Goal: Task Accomplishment & Management: Use online tool/utility

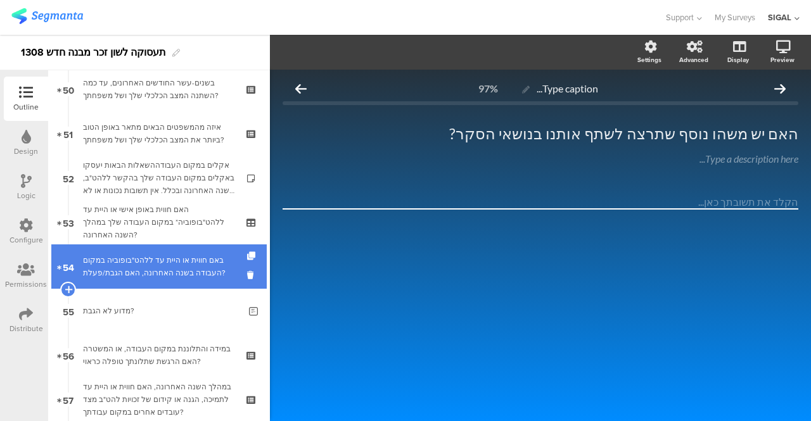
scroll to position [2354, 0]
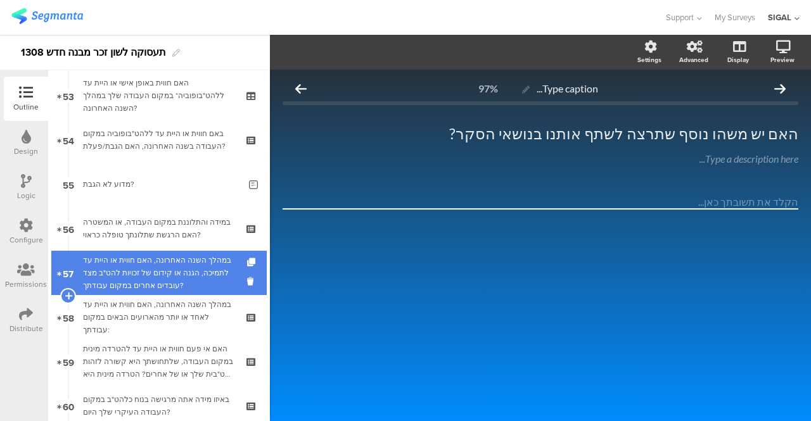
click at [163, 273] on div "במהלך השנה האחרונה, האם חווית או היית עד לתמיכה, הגנה או קידום של זכויות להט"ב …" at bounding box center [158, 273] width 151 height 38
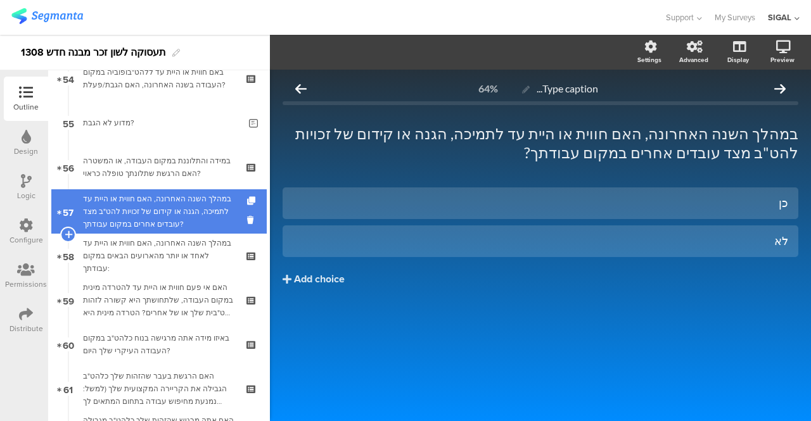
scroll to position [2417, 0]
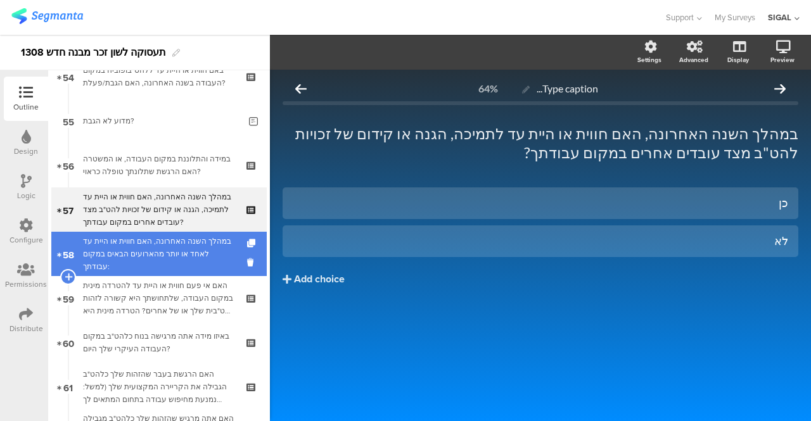
click at [156, 249] on div "במהלך השנה האחרונה, האם חווית או היית עד לאחד או יותר מהארועים הבאים במקום עבוד…" at bounding box center [158, 254] width 151 height 38
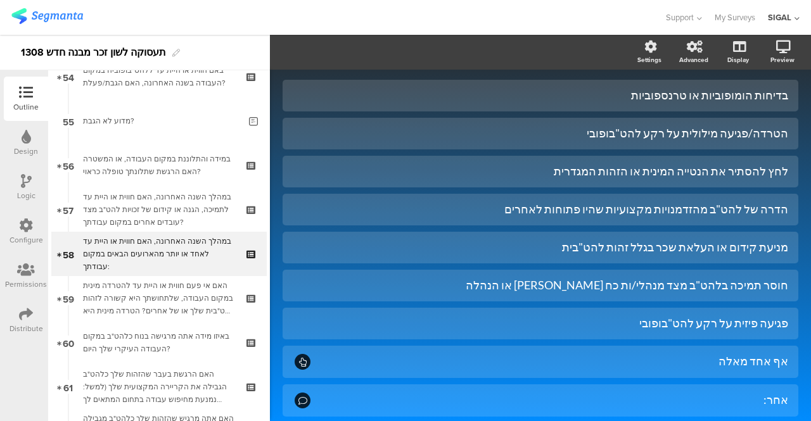
scroll to position [2447, 0]
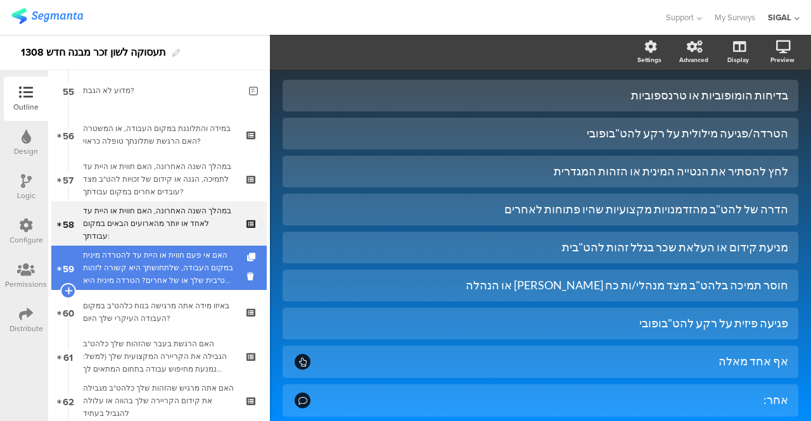
click at [177, 272] on div "האם אי פעם חווית או היית עד להטרדה מינית במקום העבודה, שלתחושתך היא קשורה לזהות…" at bounding box center [158, 268] width 151 height 38
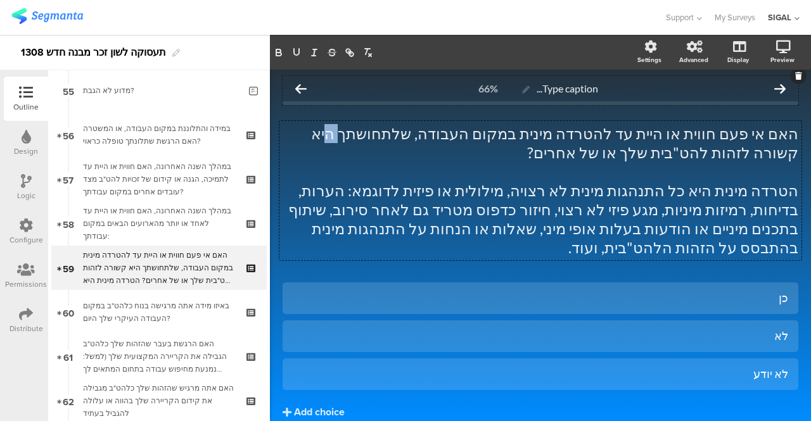
drag, startPoint x: 422, startPoint y: 94, endPoint x: 414, endPoint y: 99, distance: 9.4
click at [414, 99] on div "Type caption... 66% האם אי פעם חווית או היית עד להטרדה מינית במקום העבודה, שלתח…" at bounding box center [541, 274] width 516 height 397
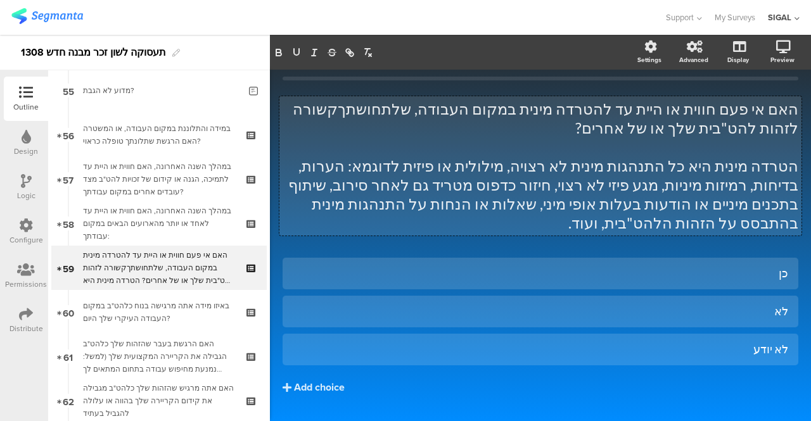
scroll to position [38, 0]
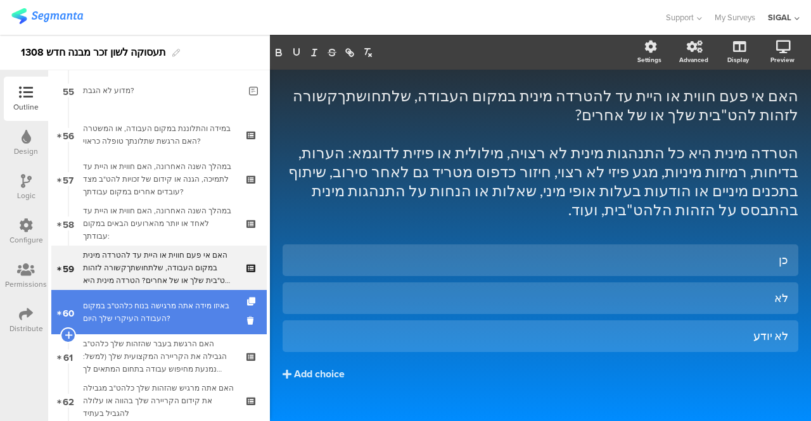
click at [132, 311] on div "באיזו מידה אתה מרגישה בנוח כלהט"ב במקום העבודה העיקרי שלך היום?" at bounding box center [158, 312] width 151 height 25
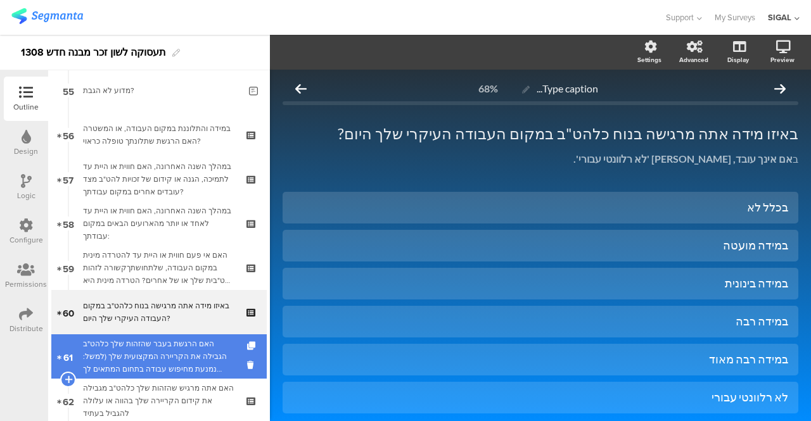
click at [114, 338] on div "האם הרגשת בעבר שהזהות שלך כלהט"ב הגבילה את הקריירה המקצועית שלך (למשל: נמנעת מח…" at bounding box center [158, 357] width 151 height 38
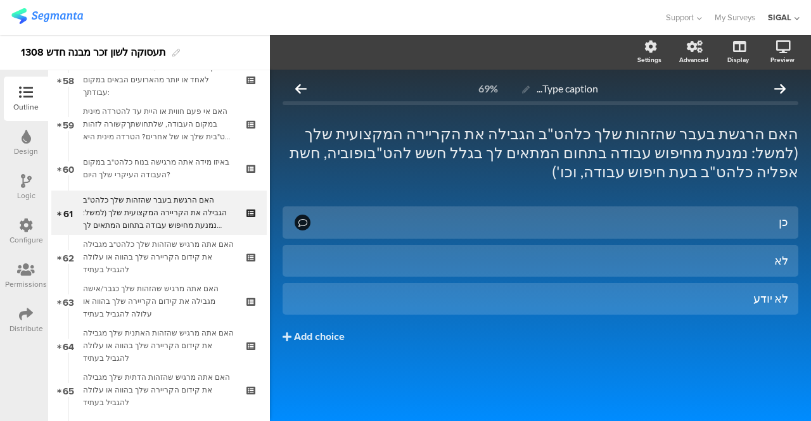
scroll to position [2667, 0]
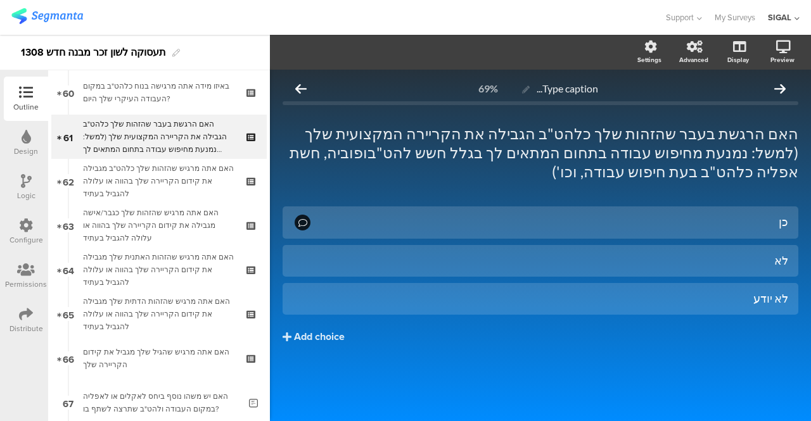
click at [15, 184] on div "Logic" at bounding box center [26, 187] width 44 height 44
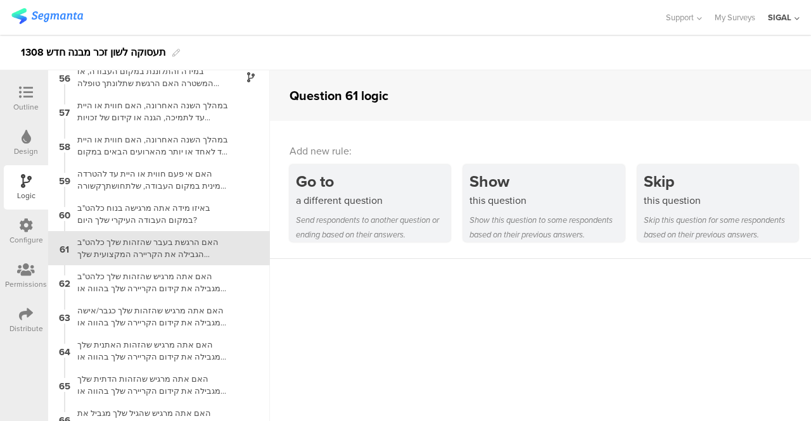
scroll to position [1894, 0]
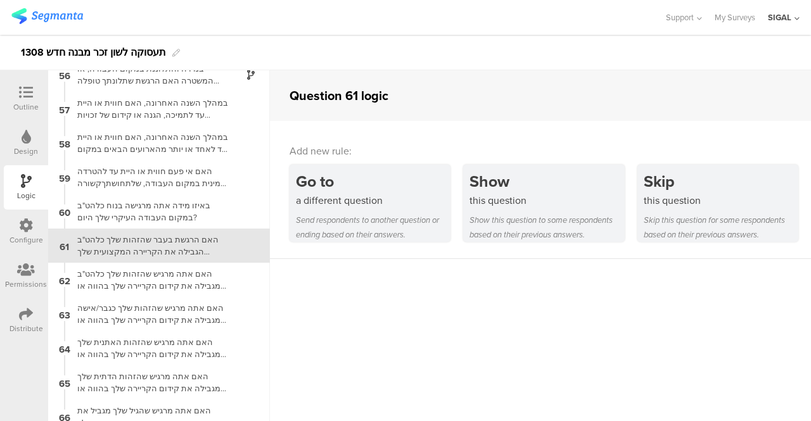
click at [33, 91] on div at bounding box center [25, 94] width 25 height 16
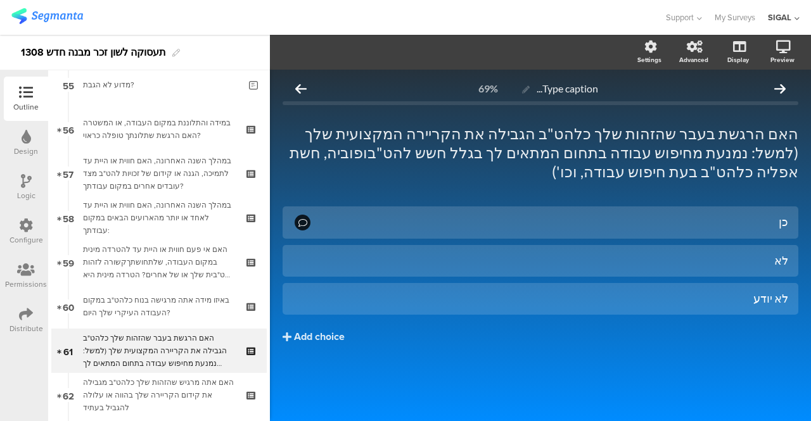
scroll to position [2558, 0]
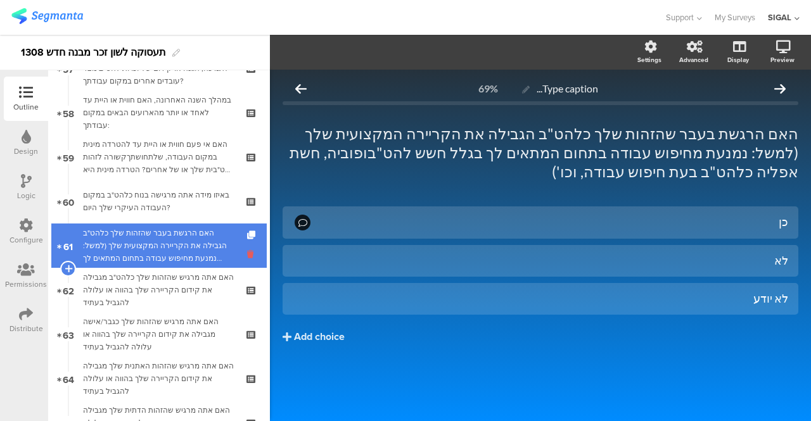
click at [247, 256] on icon at bounding box center [252, 254] width 11 height 12
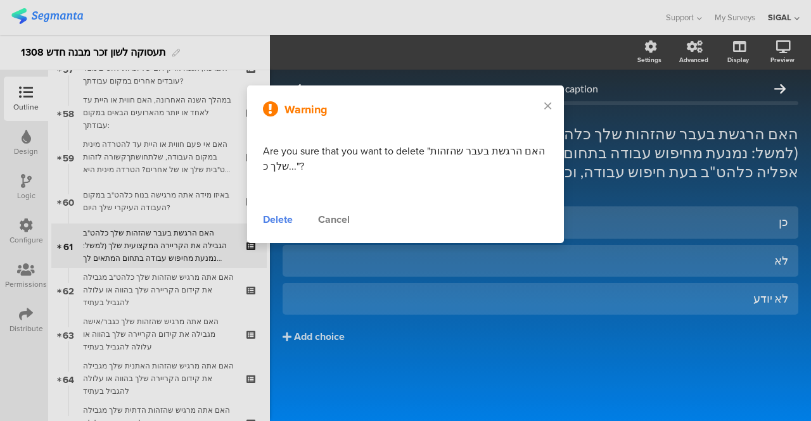
click at [269, 220] on div "Delete" at bounding box center [278, 219] width 30 height 15
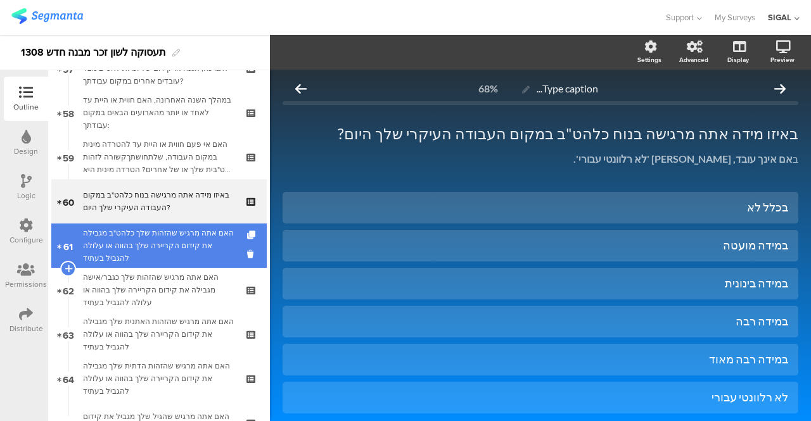
click at [187, 239] on div "האם אתה מרגיש שהזהות שלך כלהט"ב מגבילה את קידום הקריירה שלך בהווה או עלולה להגב…" at bounding box center [158, 246] width 151 height 38
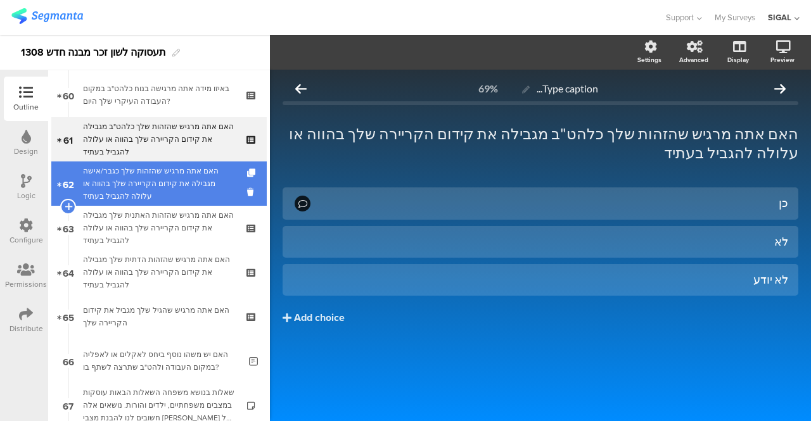
scroll to position [2685, 0]
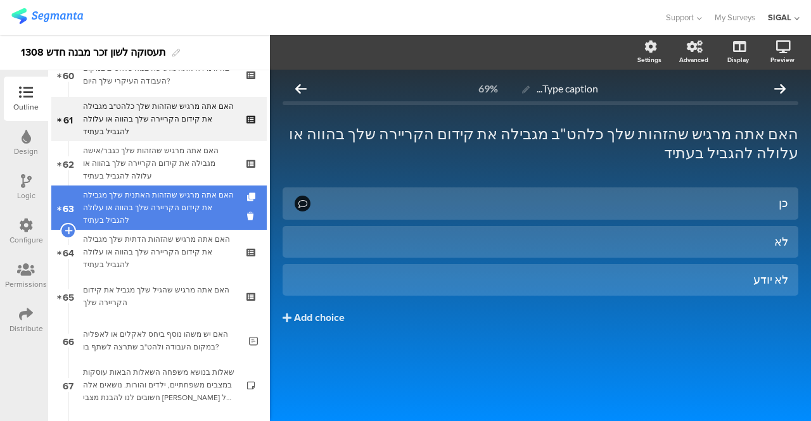
click at [234, 219] on link "63 האם אתה מרגיש שהזהות האתנית שלך מגבילה את קידום הקריירה שלך בהווה או עלולה ל…" at bounding box center [158, 208] width 215 height 44
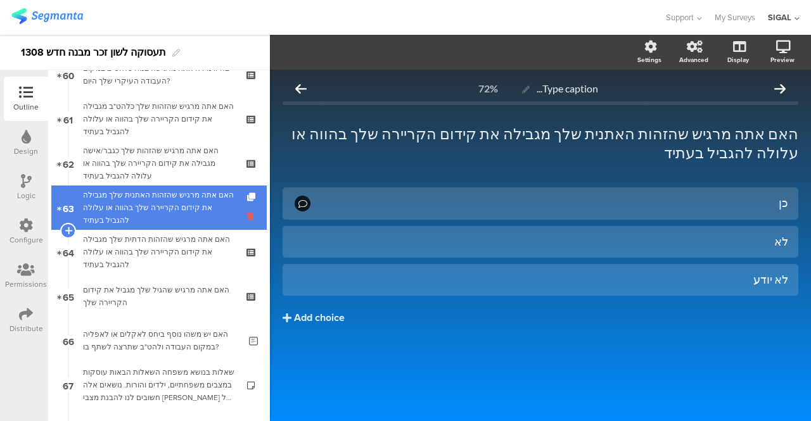
click at [247, 217] on icon at bounding box center [252, 216] width 11 height 12
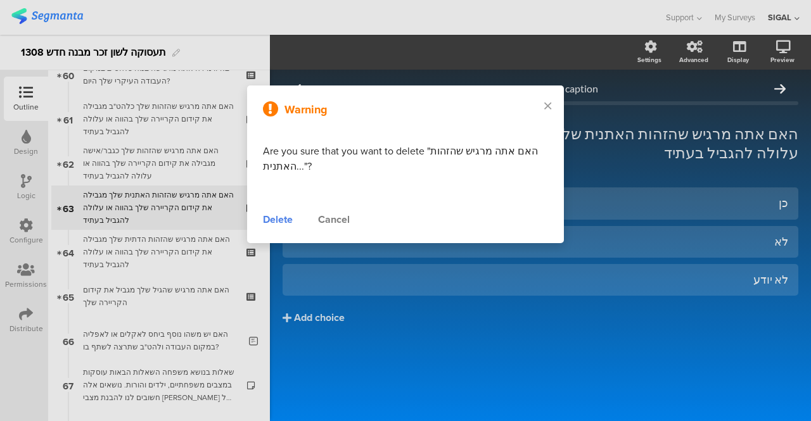
click at [283, 221] on div "Delete" at bounding box center [278, 219] width 30 height 15
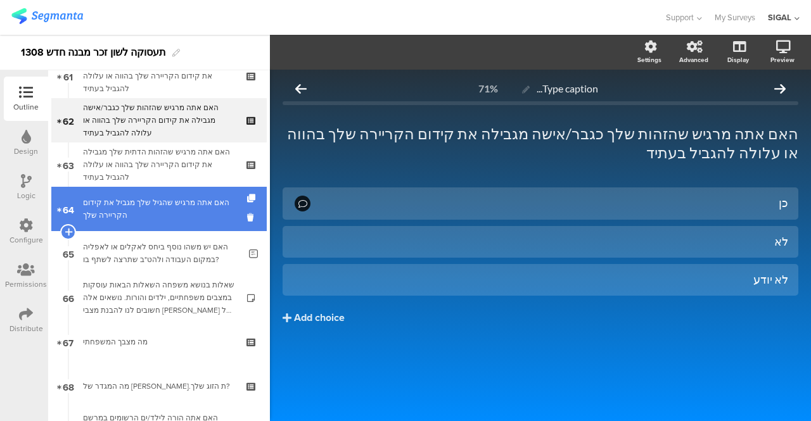
scroll to position [2748, 0]
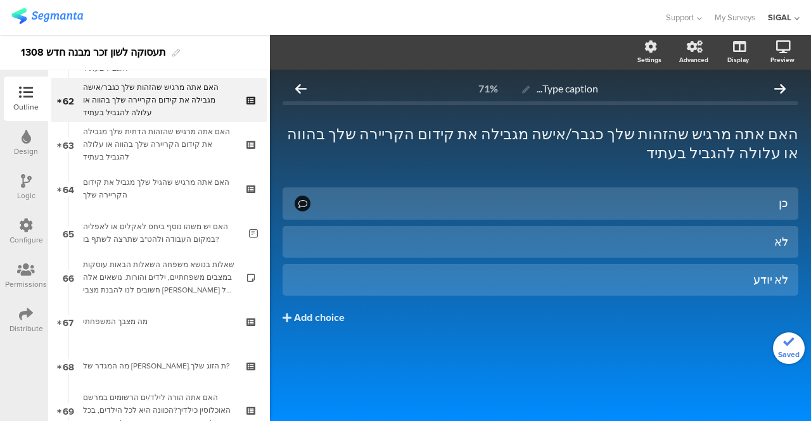
click at [121, 233] on div "האם יש משהו נוסף ביחס לאקלים או לאפליה במקום העבודה ולהט"ב שתרצה לשתף בו?" at bounding box center [161, 232] width 156 height 25
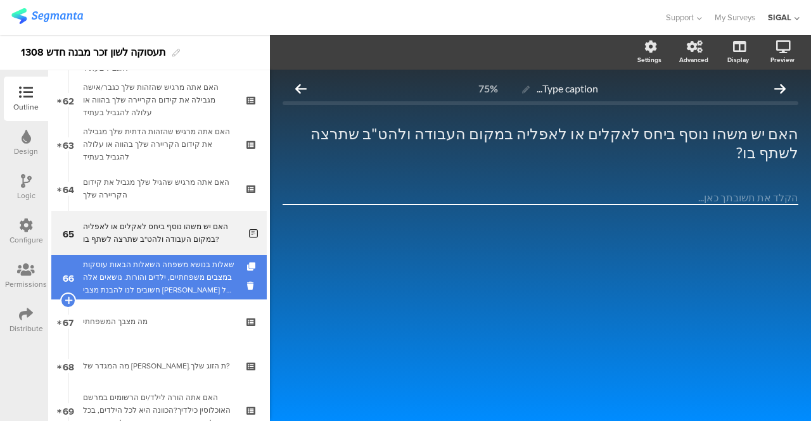
click at [124, 270] on div "שאלות בנושא משפחה השאלות הבאות עוסקות במצבים משפחתיים, ילדים והורות. נושאים אלה…" at bounding box center [158, 277] width 151 height 38
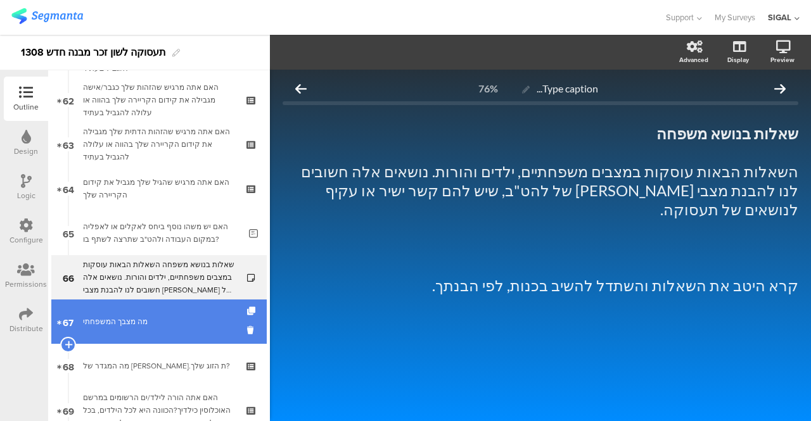
click at [125, 319] on div "מה מצבך המשפחתי" at bounding box center [158, 322] width 151 height 13
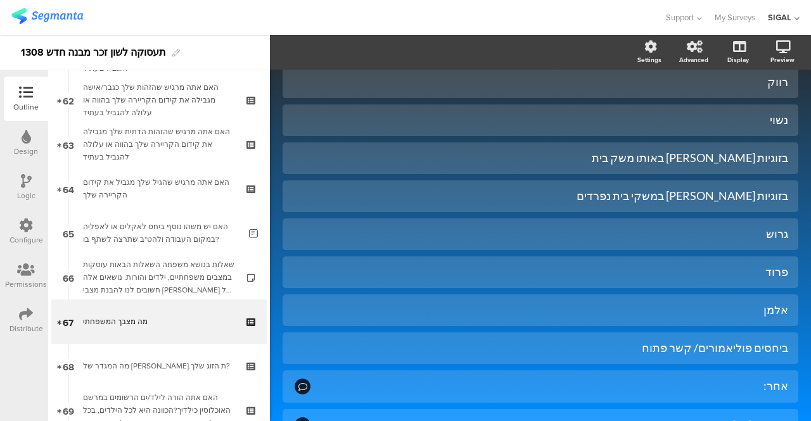
scroll to position [253, 0]
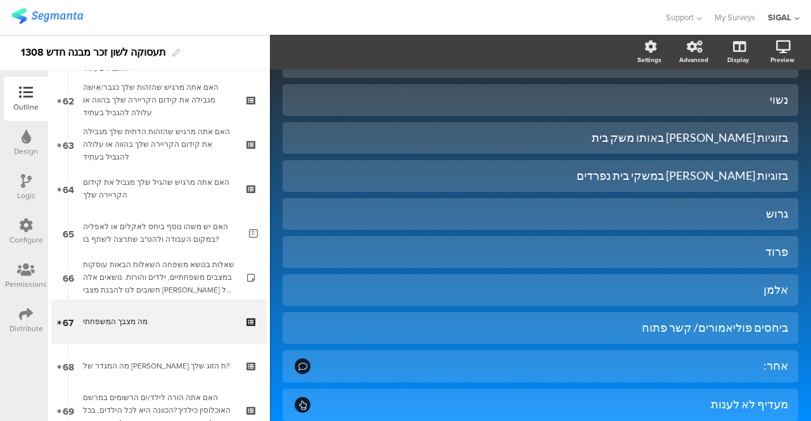
click at [24, 186] on icon at bounding box center [26, 181] width 11 height 14
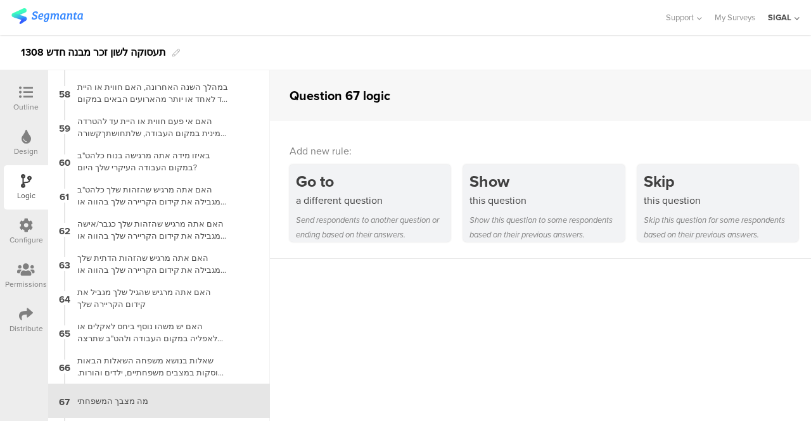
scroll to position [2100, 0]
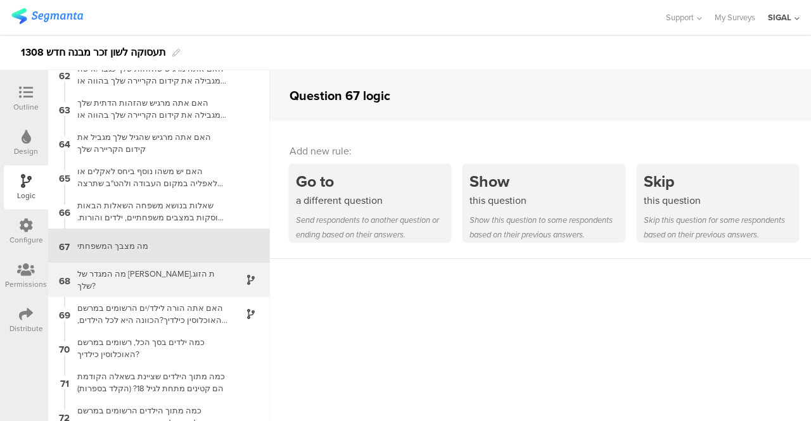
click at [133, 283] on div "מה המגדר של בן.ת הזוג שלך?" at bounding box center [149, 280] width 158 height 24
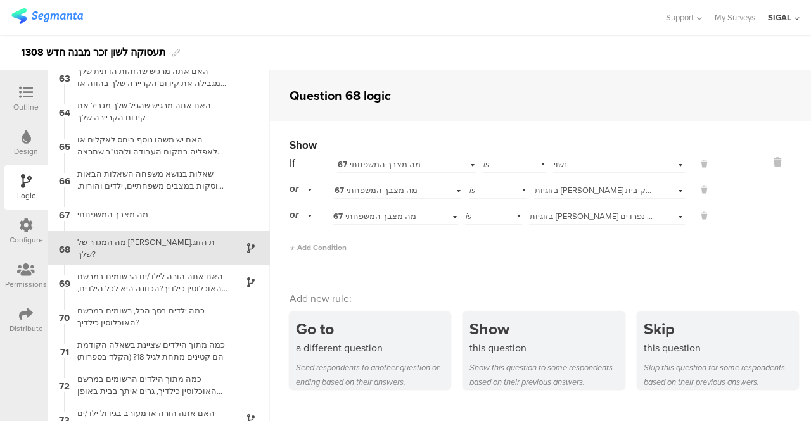
scroll to position [2134, 0]
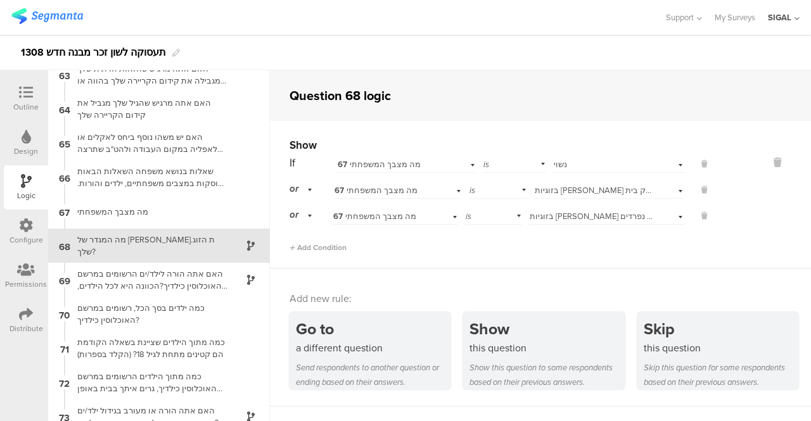
click at [23, 101] on div "Outline" at bounding box center [25, 106] width 25 height 11
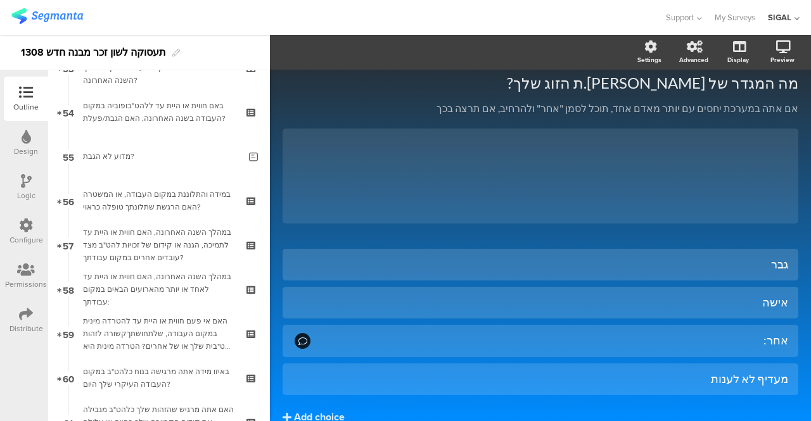
scroll to position [2869, 0]
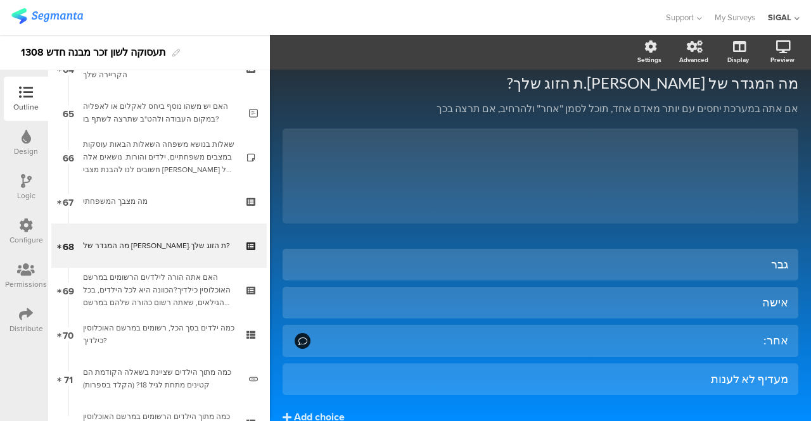
click at [23, 186] on icon at bounding box center [26, 181] width 11 height 14
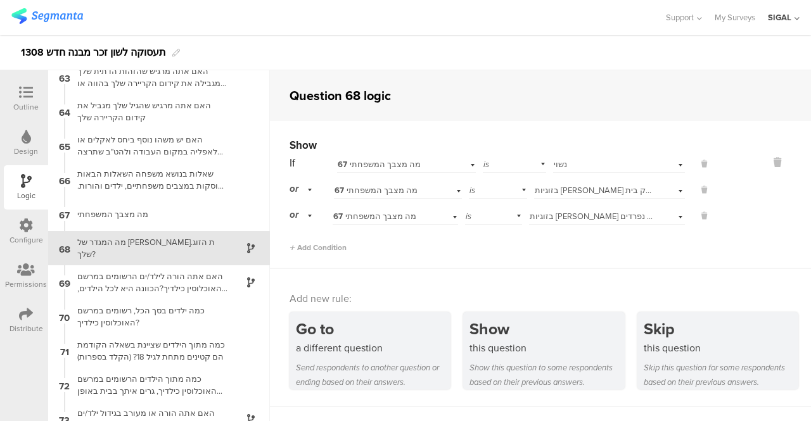
scroll to position [2134, 0]
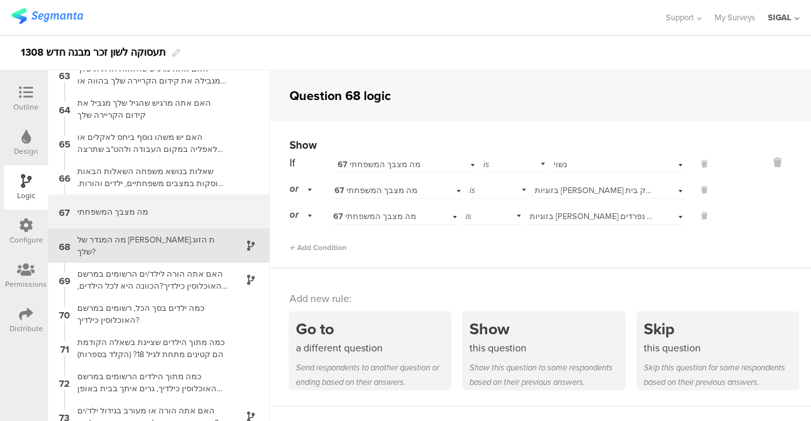
click at [108, 201] on div "67 מה מצבך המשפחתי" at bounding box center [159, 211] width 222 height 34
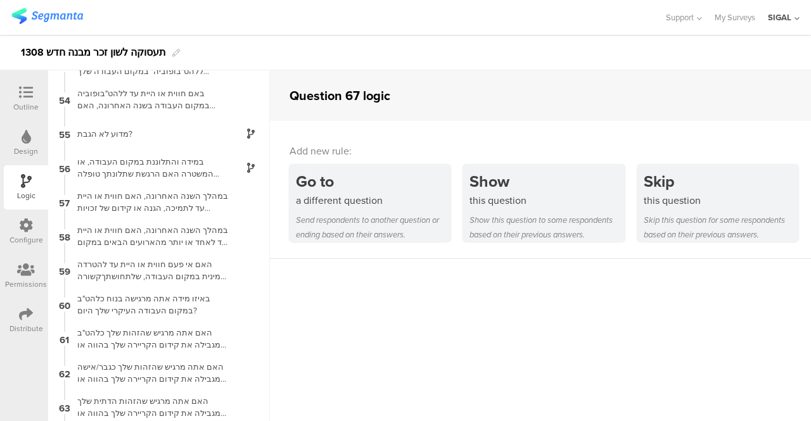
scroll to position [2100, 0]
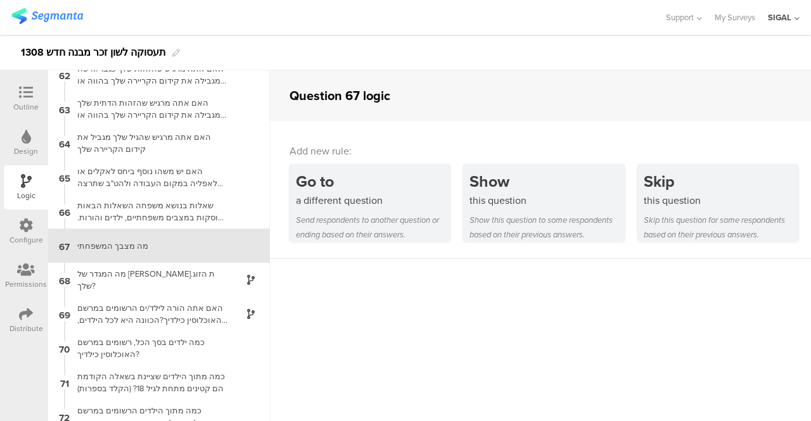
click at [32, 90] on icon at bounding box center [26, 93] width 14 height 14
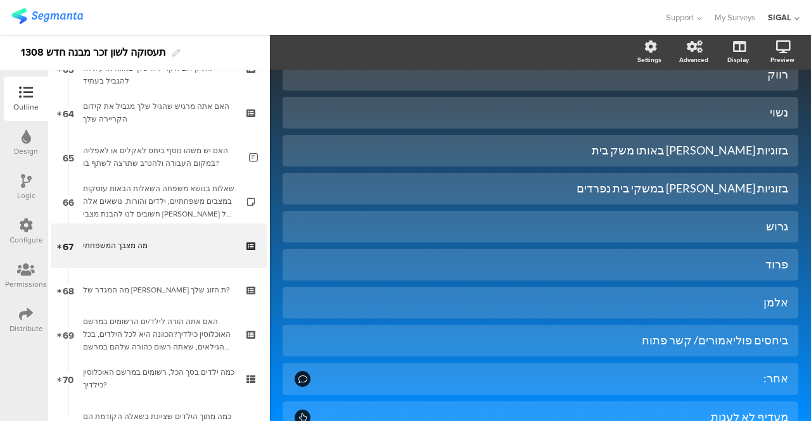
scroll to position [304, 0]
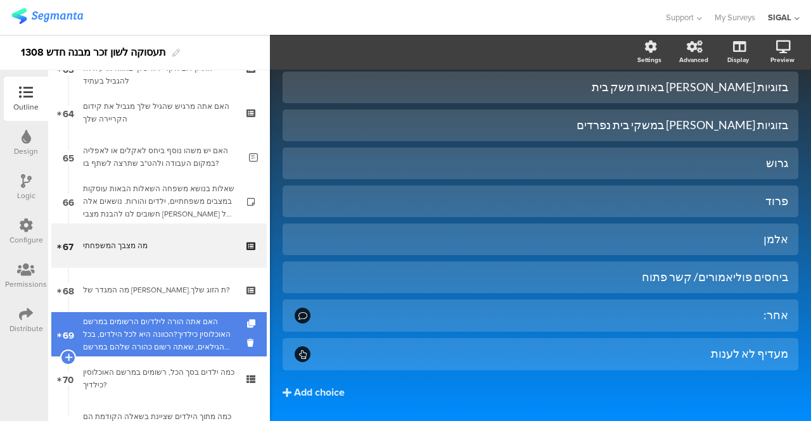
click at [127, 317] on div "האם אתה הורה לילד/ים הרשומים במרשם האוכלוסין כילדיך?הכוונה היא לכל הילדים, בכל …" at bounding box center [158, 335] width 151 height 38
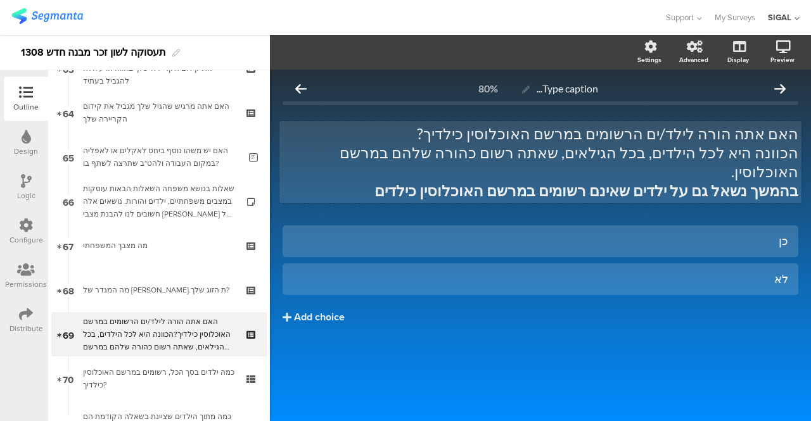
click at [442, 181] on strong "בהמשך נשאל גם על ילדים שאינם רשומים במרשם האוכלוסין כילדים" at bounding box center [586, 190] width 424 height 18
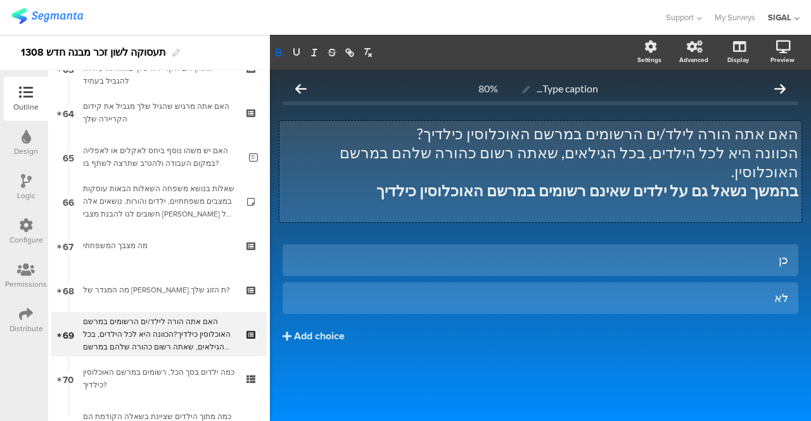
click at [644, 181] on strong "בהמשך נשאל גם על ילדים שאינם רשומים במרשם האוכלוסין כילדיך" at bounding box center [587, 190] width 422 height 18
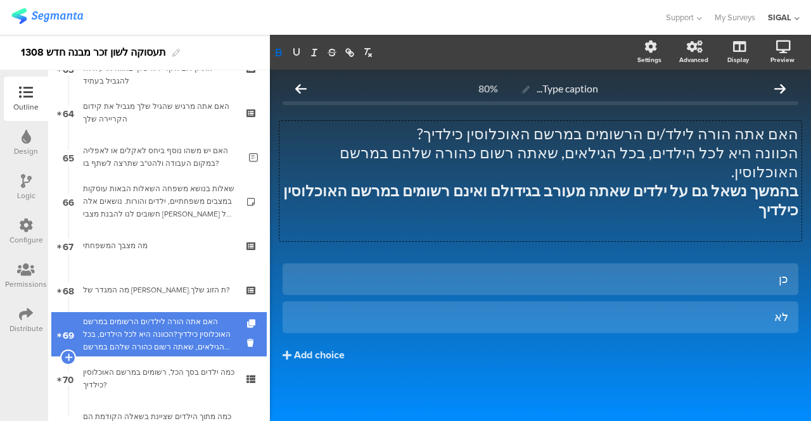
click at [129, 328] on div "האם אתה הורה לילד/ים הרשומים במרשם האוכלוסין כילדיך?הכוונה היא לכל הילדים, בכל …" at bounding box center [158, 335] width 151 height 38
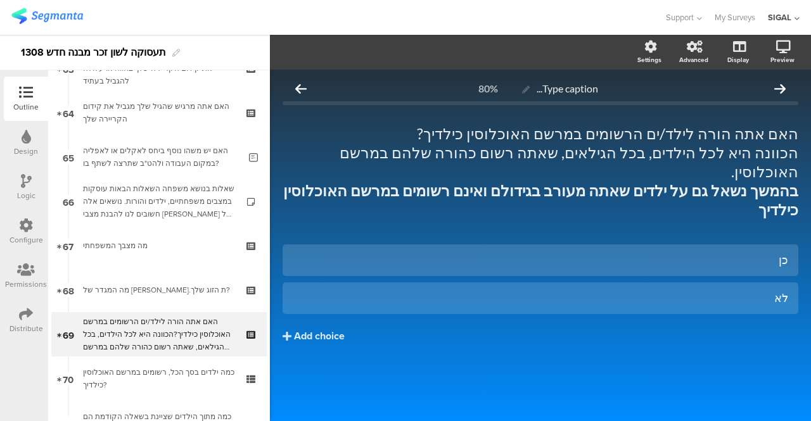
click at [29, 187] on icon at bounding box center [26, 181] width 11 height 14
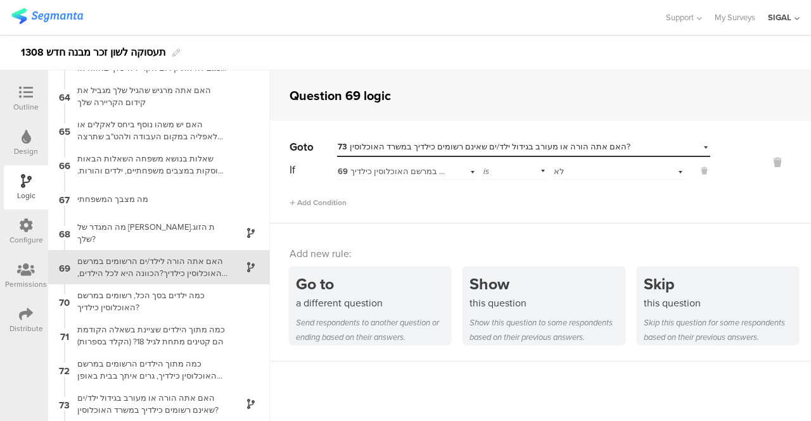
scroll to position [2168, 0]
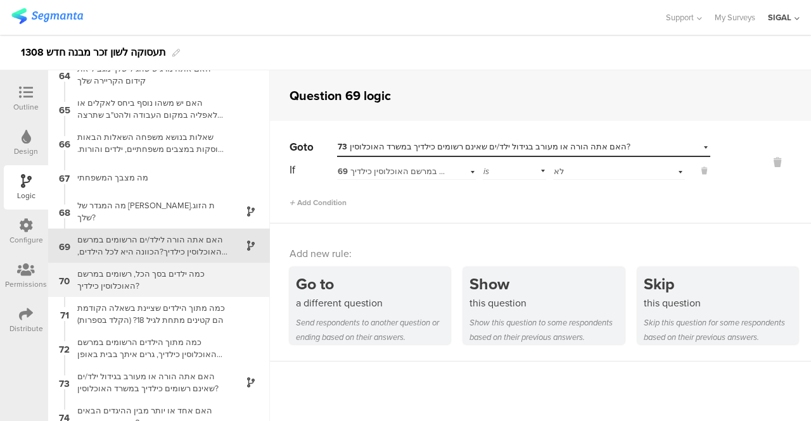
click at [162, 287] on div "כמה ילדים בסך הכל, רשומים במרשם האוכלוסין כילדיך?" at bounding box center [149, 280] width 158 height 24
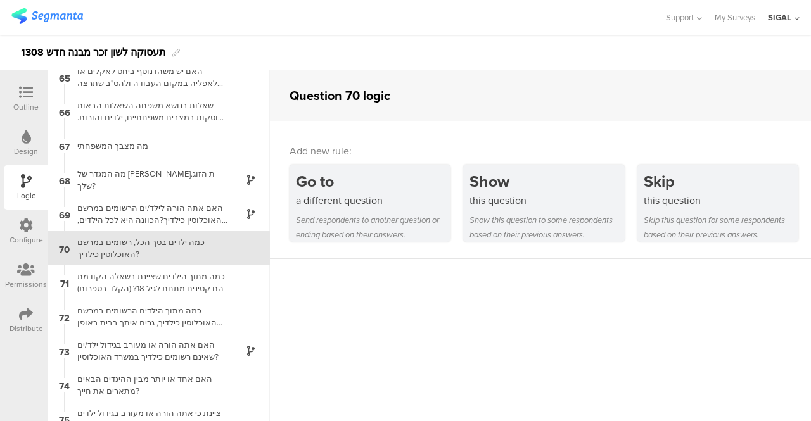
scroll to position [2202, 0]
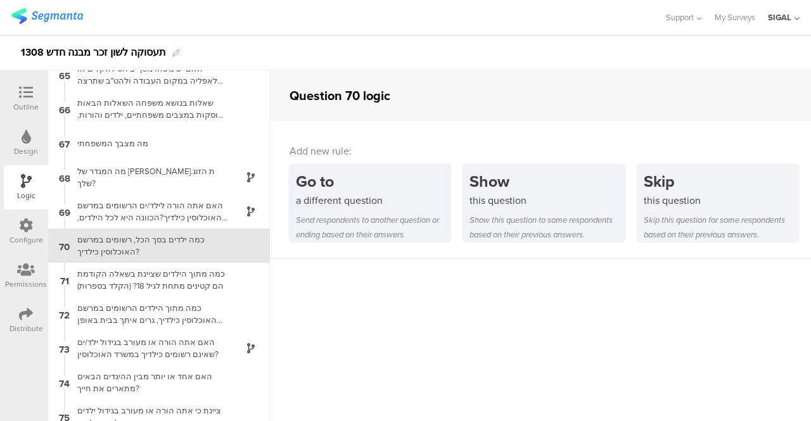
click at [32, 90] on icon at bounding box center [26, 93] width 14 height 14
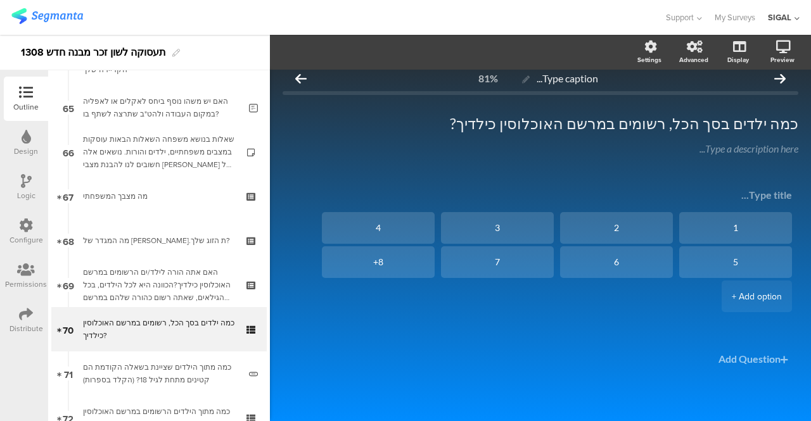
scroll to position [2957, 0]
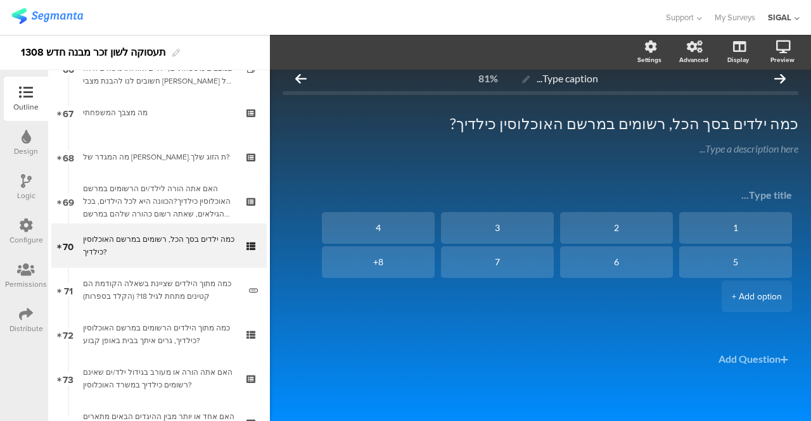
click at [26, 174] on icon at bounding box center [26, 181] width 11 height 14
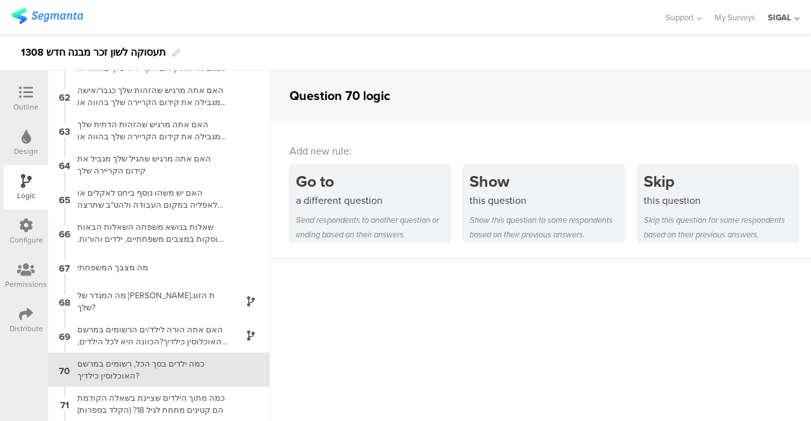
scroll to position [2202, 0]
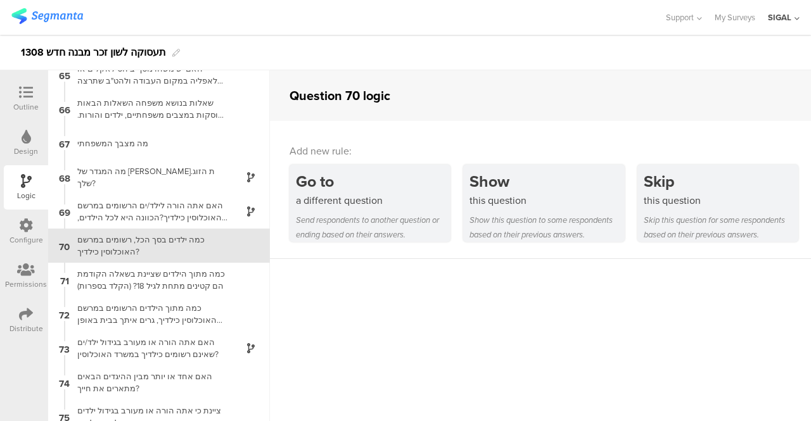
click at [33, 89] on div at bounding box center [25, 94] width 25 height 16
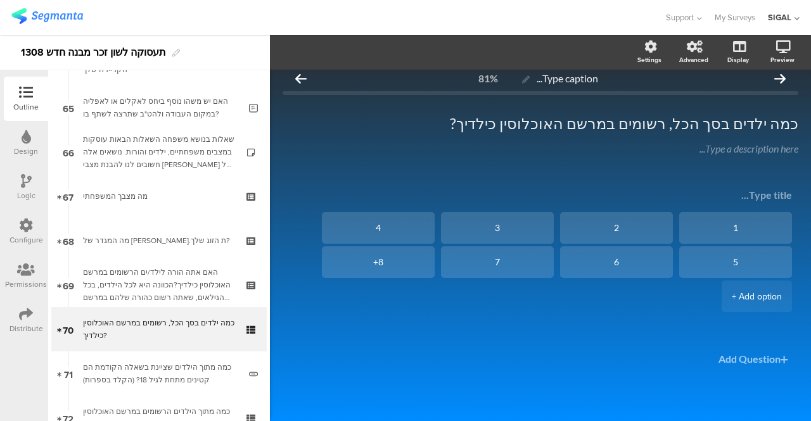
scroll to position [2957, 0]
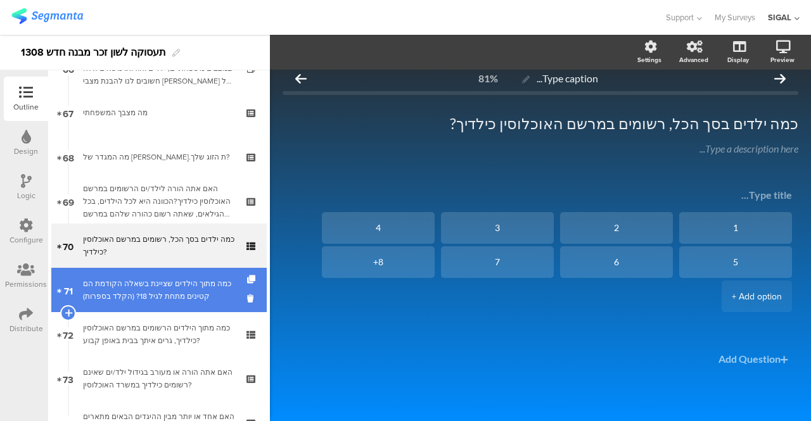
click at [122, 283] on div "כמה מתוך הילדים שציינת בשאלה הקודמת הם קטינים מתחת לגיל 18? (הקלד בספרות)" at bounding box center [161, 289] width 156 height 25
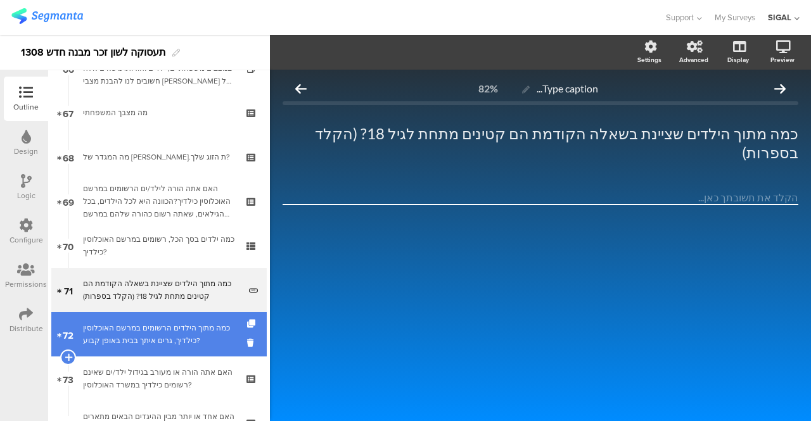
click at [128, 335] on div "כמה מתוך הילדים הרשומים במרשם האוכלוסין כילדיך, גרים איתך בבית באופן קבוע?" at bounding box center [158, 334] width 151 height 25
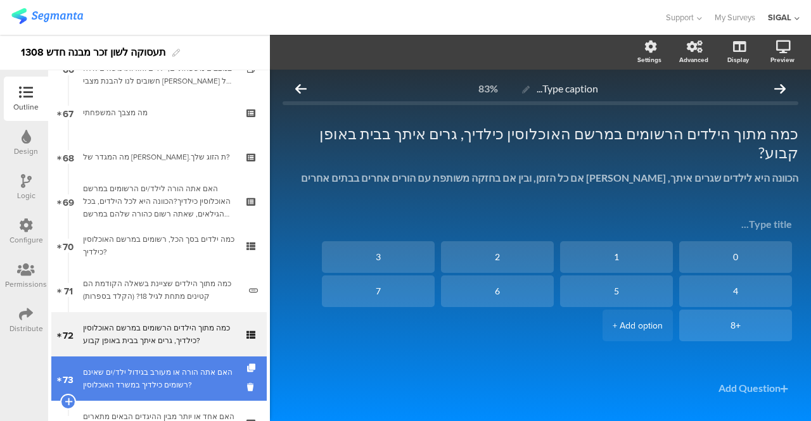
click at [172, 386] on div "האם אתה הורה או מעורב בגידול ילד/ים שאינם רשומים כילדיך במשרד האוכלוסין?" at bounding box center [158, 378] width 151 height 25
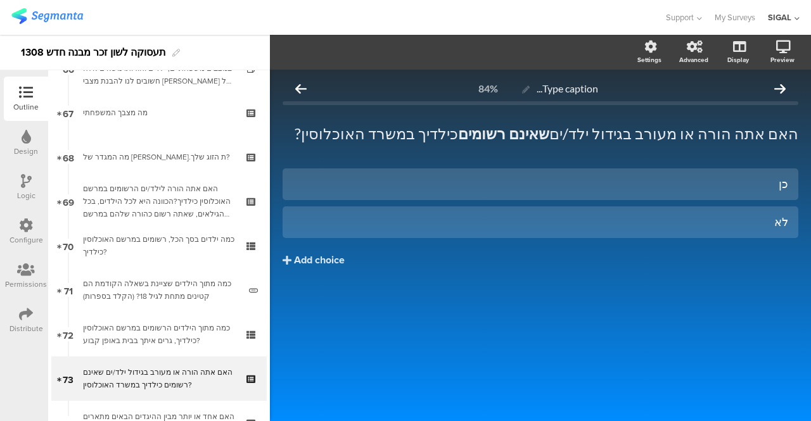
click at [25, 182] on icon at bounding box center [26, 181] width 11 height 14
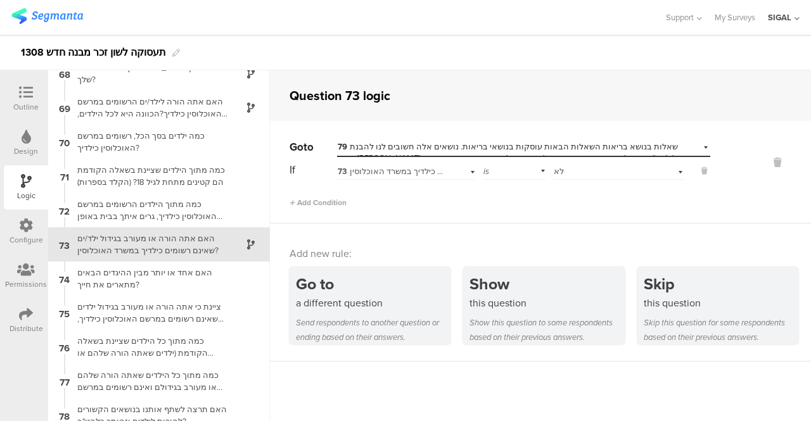
scroll to position [2405, 0]
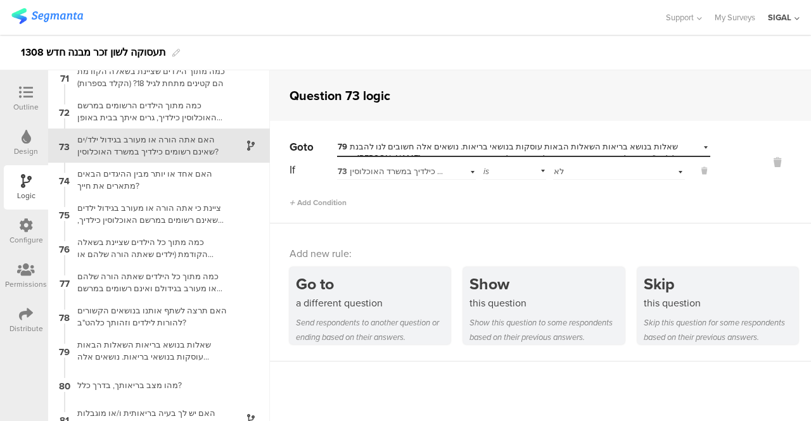
click at [22, 100] on div at bounding box center [25, 94] width 25 height 16
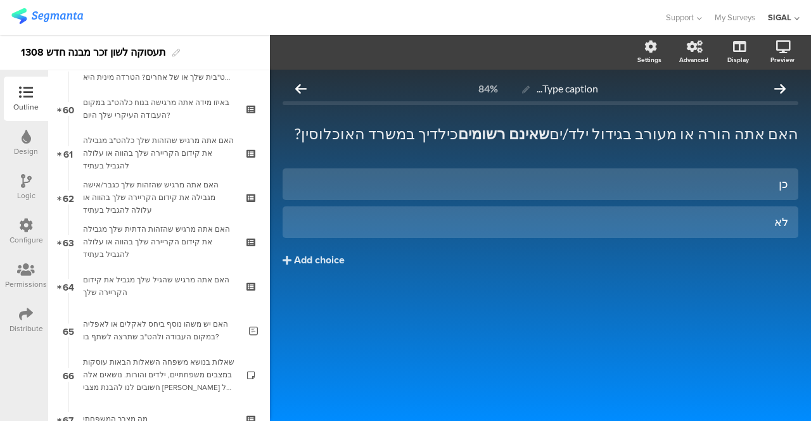
scroll to position [3090, 0]
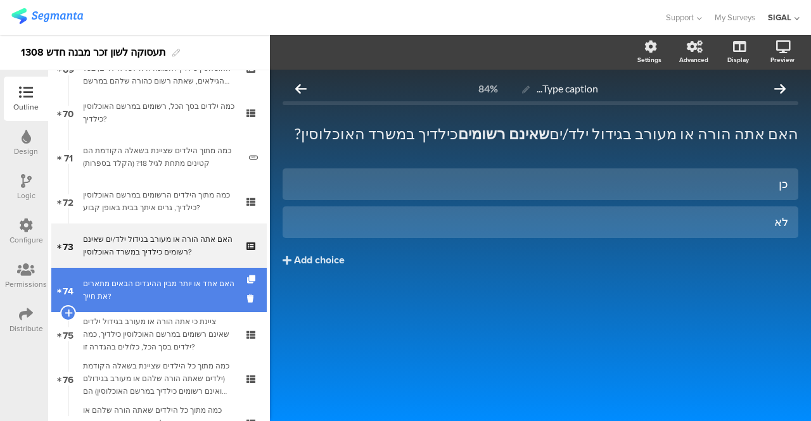
click at [115, 278] on div "האם אחד או יותר מבין ההיגדים הבאים מתארים את חייך?" at bounding box center [158, 289] width 151 height 25
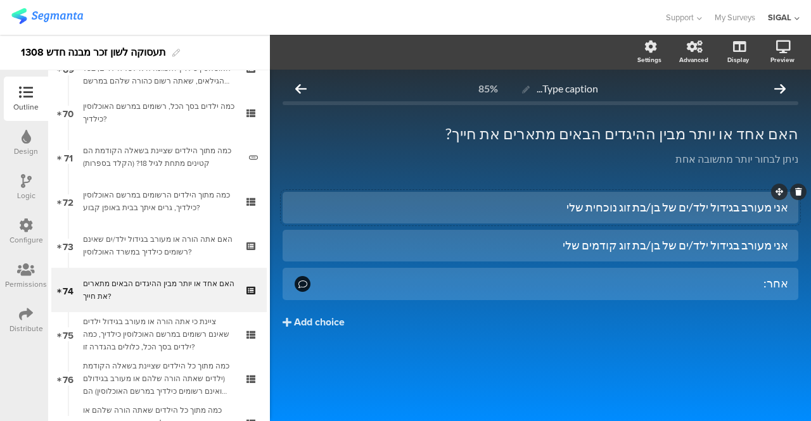
click at [730, 208] on div "אני מעורב בגידול ילד/ים של בן/בת זוג נוכחית שלי" at bounding box center [540, 207] width 495 height 15
click at [770, 206] on div "אני מעורב בגידול ילד/ים של בן/בת זוג נוכחית שלי" at bounding box center [540, 207] width 495 height 15
click at [773, 240] on div "אני מעורב בגידול ילד/ים של בן/בת זוג קודמים שלי" at bounding box center [540, 245] width 495 height 15
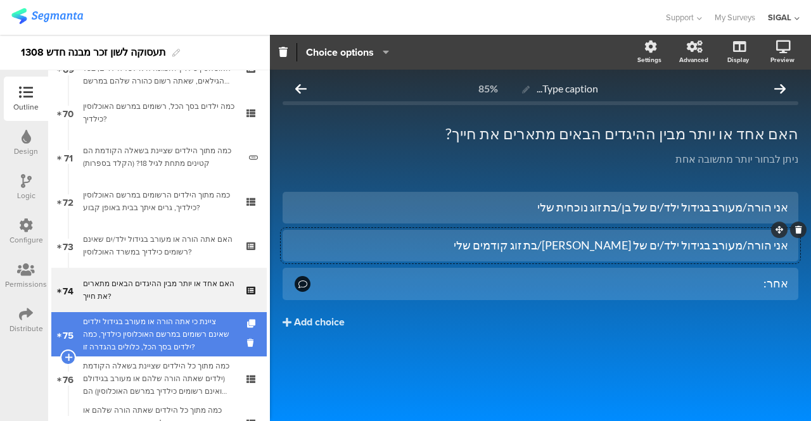
click at [122, 340] on div "ציינת כי אתה הורה או מעורב בגידול ילדים שאינם רשומים במרשם האוכלוסין כילדיך, כמ…" at bounding box center [158, 335] width 151 height 38
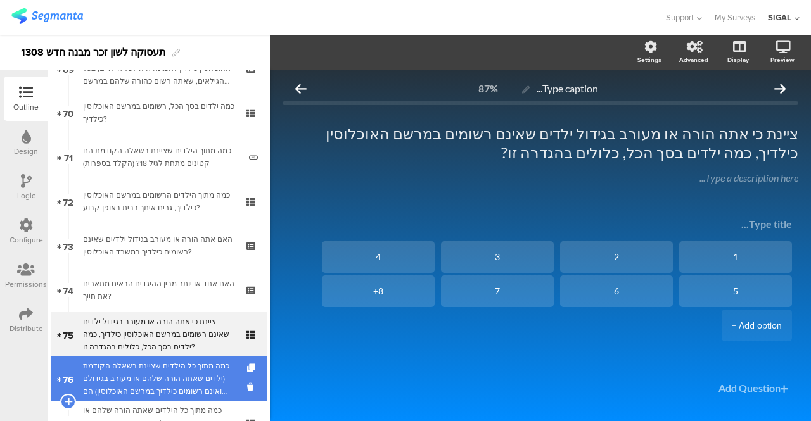
click at [174, 375] on div "כמה מתוך כל הילדים שציינת בשאלה הקודמת (ילדים שאתה הורה שלהם או מעורב בגידולם ו…" at bounding box center [158, 379] width 151 height 38
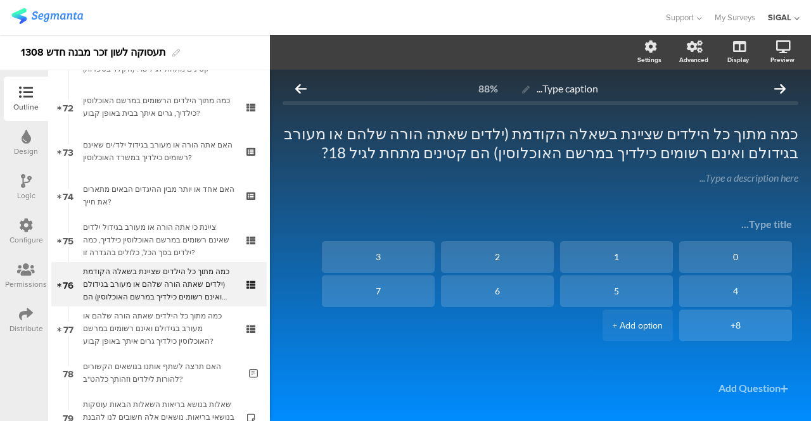
scroll to position [3191, 0]
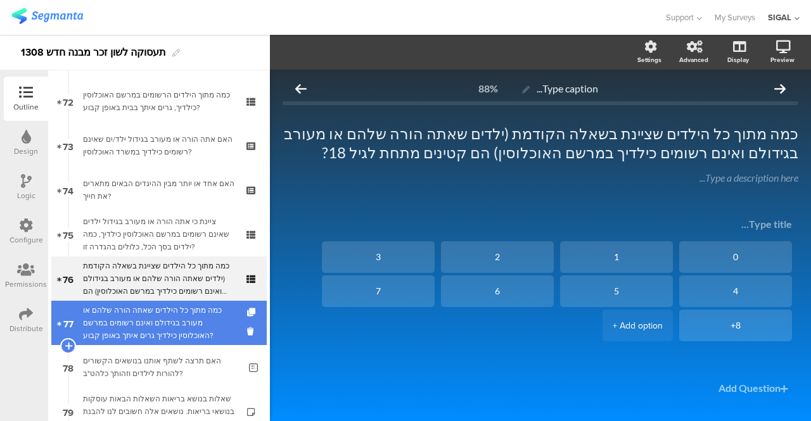
click at [186, 322] on div "כמה מתוך כל הילדים שאתה הורה שלהם או מעורב בגידולם ואינם רשומים במרשם האוכלוסין…" at bounding box center [158, 323] width 151 height 38
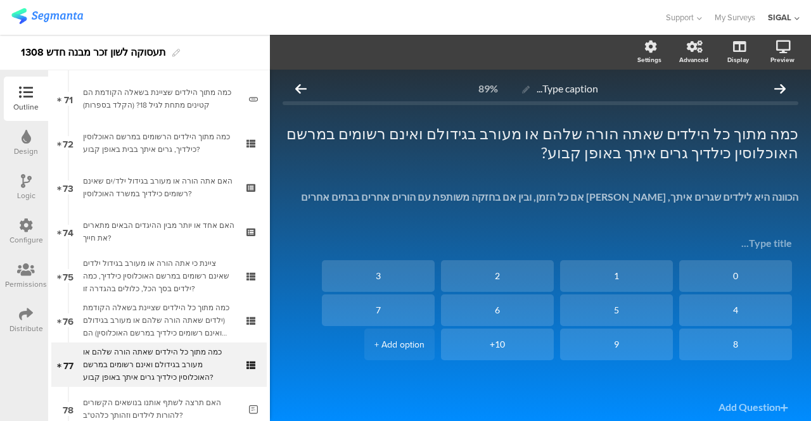
scroll to position [3140, 0]
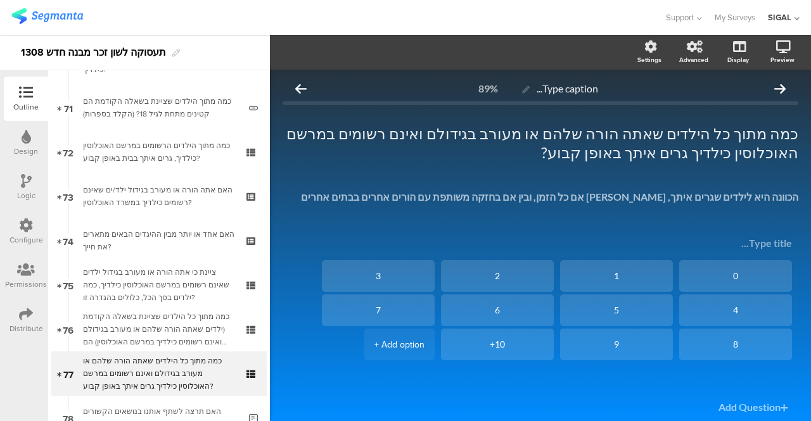
click at [16, 191] on div "Logic" at bounding box center [26, 187] width 44 height 44
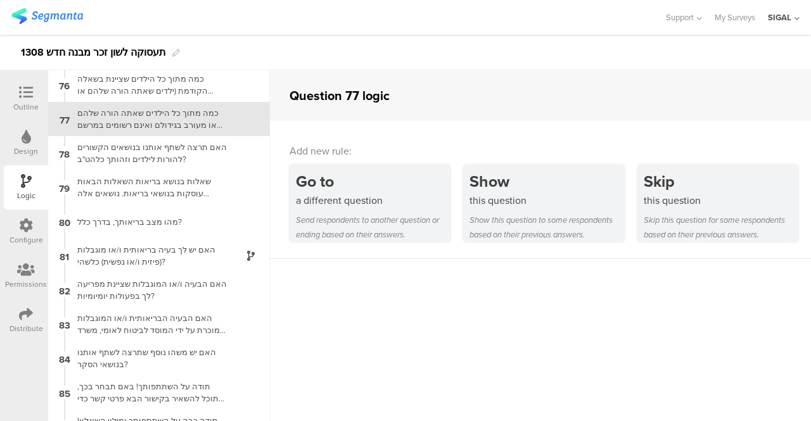
scroll to position [2591, 0]
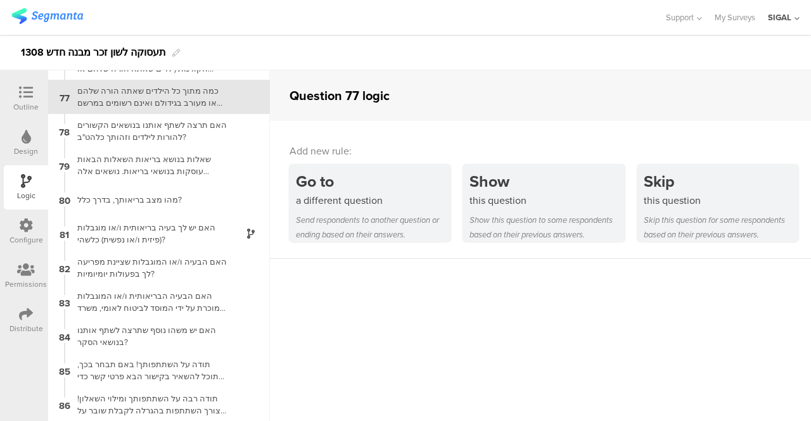
click at [33, 109] on div "Outline" at bounding box center [25, 106] width 25 height 11
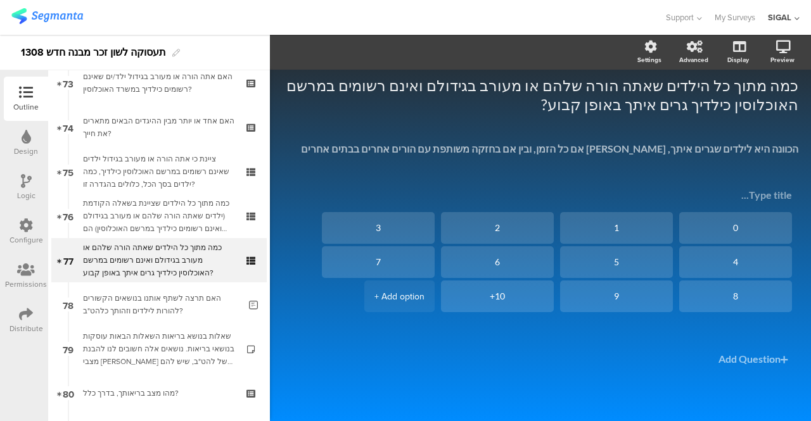
scroll to position [3268, 0]
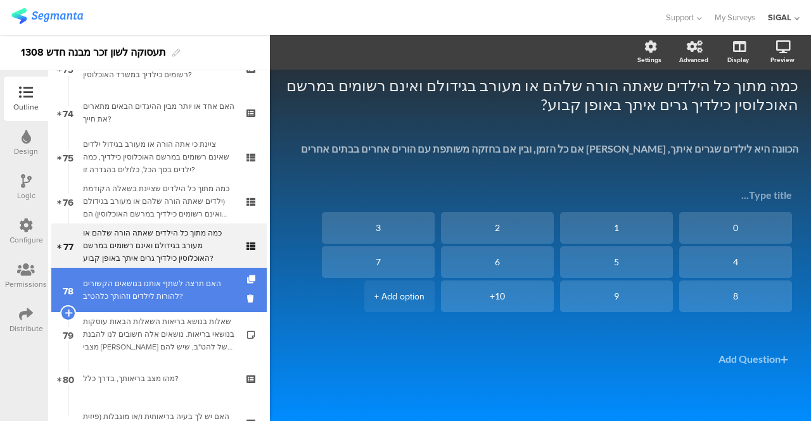
click at [170, 297] on div "האם תרצה לשתף אותנו בנושאים הקשורים להורות לילדים וזהותך כלהט"ב?" at bounding box center [161, 289] width 156 height 25
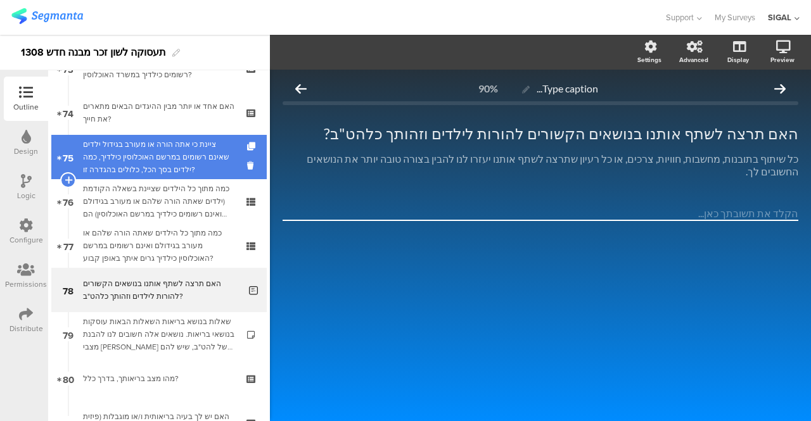
scroll to position [3204, 0]
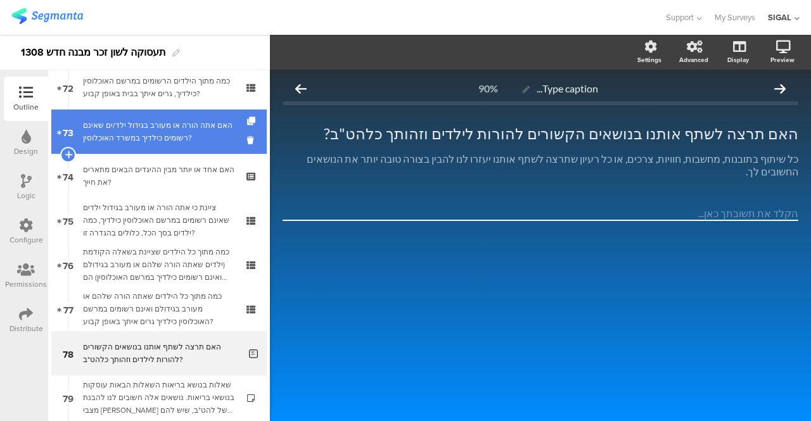
click at [144, 137] on div "האם אתה הורה או מעורב בגידול ילד/ים שאינם רשומים כילדיך במשרד האוכלוסין?" at bounding box center [158, 131] width 151 height 25
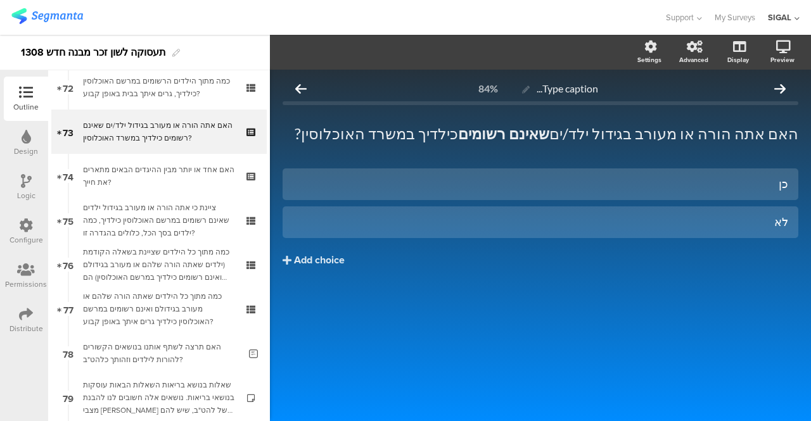
click at [26, 174] on icon at bounding box center [26, 181] width 11 height 14
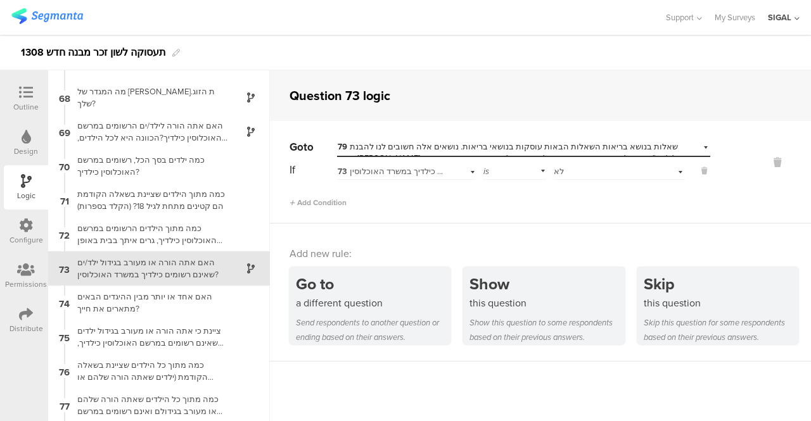
scroll to position [2305, 0]
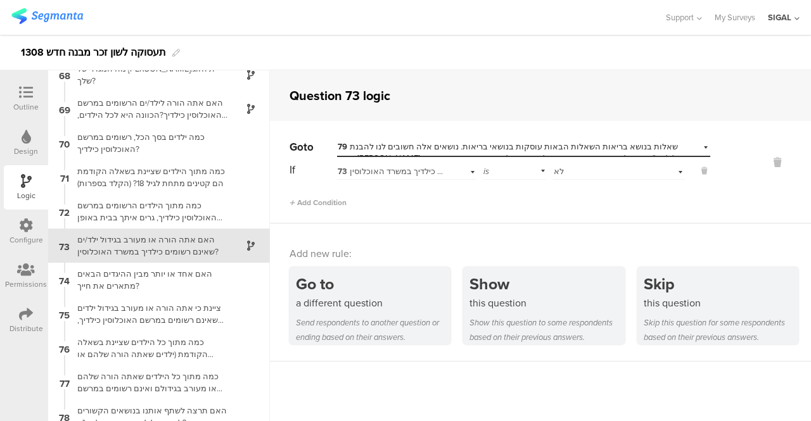
click at [697, 144] on div "Select destination... 79 שאלות בנושא בריאות השאלות הבאות עוסקות בנושאי בריאות. …" at bounding box center [523, 147] width 373 height 20
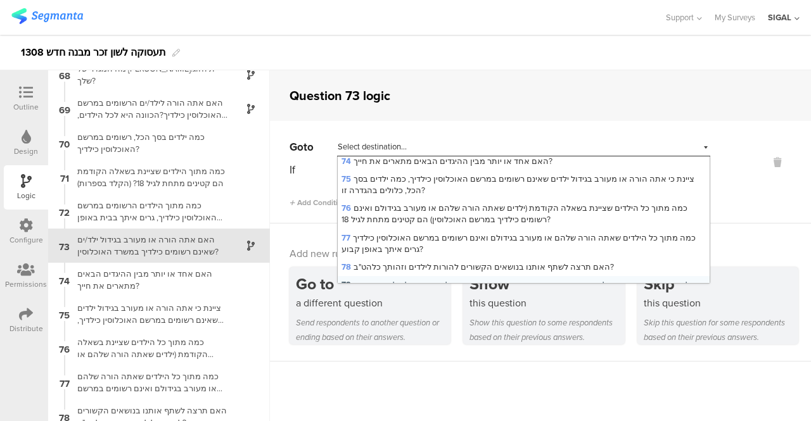
scroll to position [1601, 0]
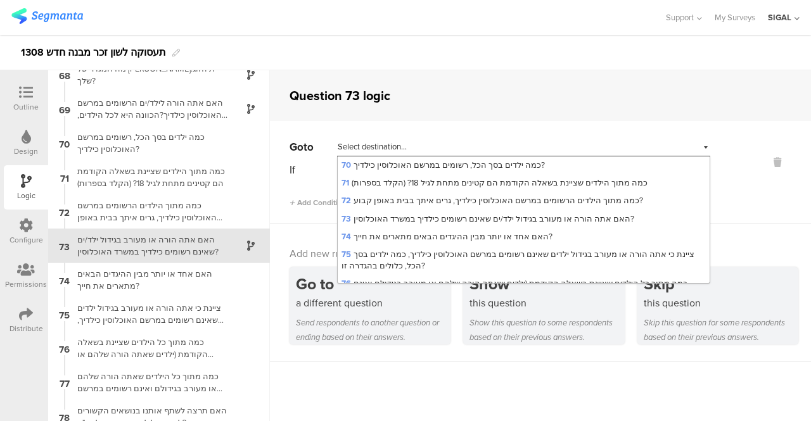
click at [390, 336] on span "78 האם תרצה לשתף אותנו בנושאים הקשורים להורות לילדים וזהותך כלהט"ב?" at bounding box center [477, 342] width 272 height 12
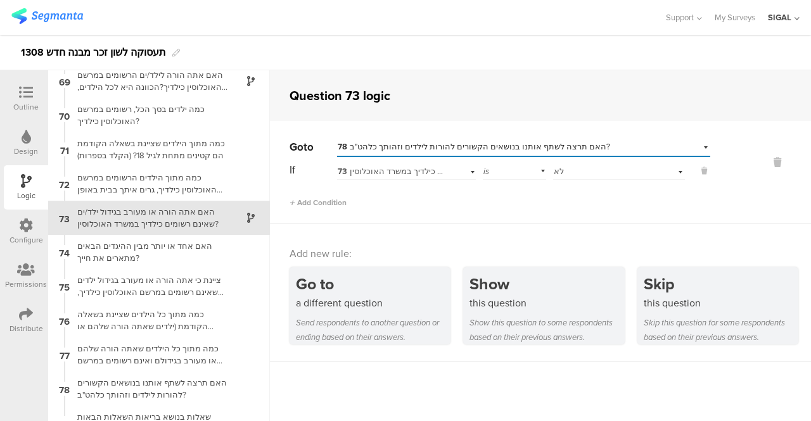
scroll to position [2340, 0]
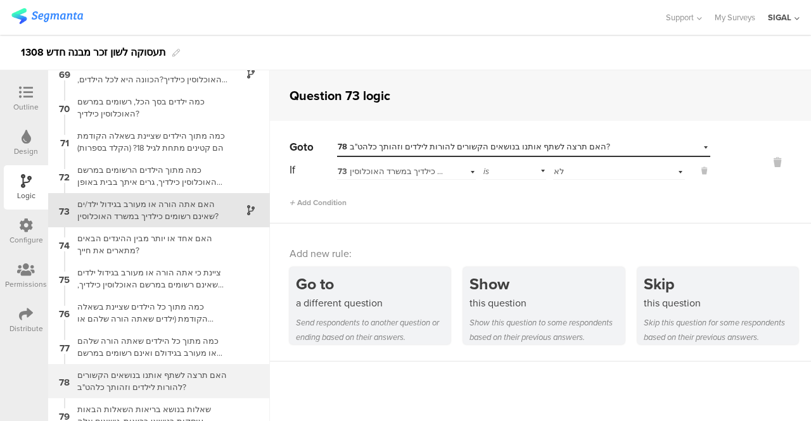
click at [112, 386] on div "האם תרצה לשתף אותנו בנושאים הקשורים להורות לילדים וזהותך כלהט"ב?" at bounding box center [149, 381] width 158 height 24
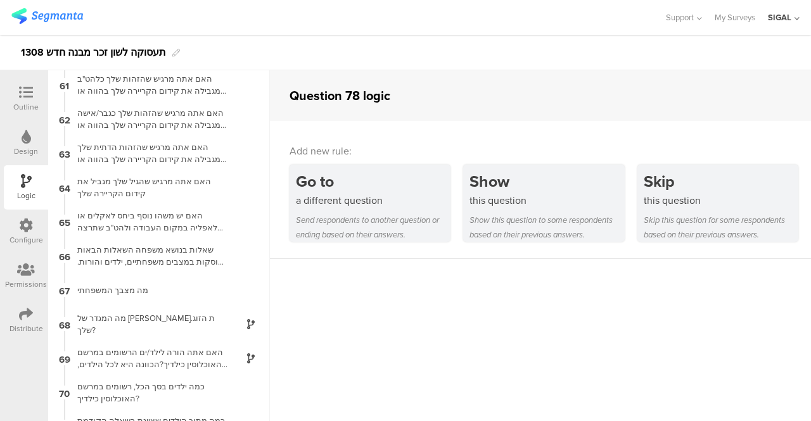
scroll to position [2476, 0]
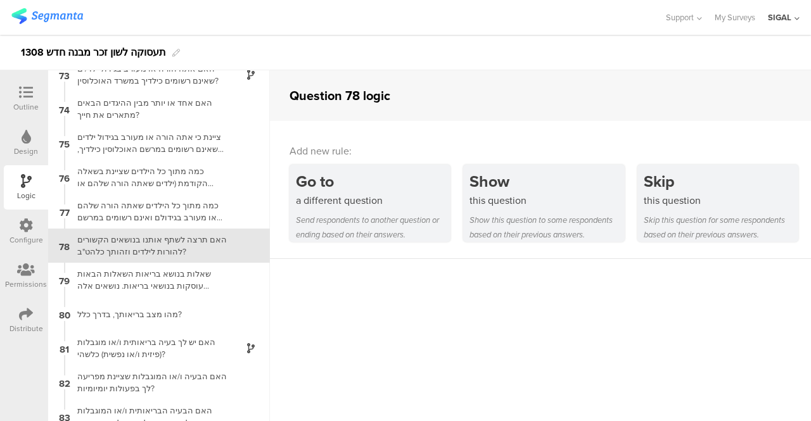
click at [30, 103] on div "Outline" at bounding box center [25, 106] width 25 height 11
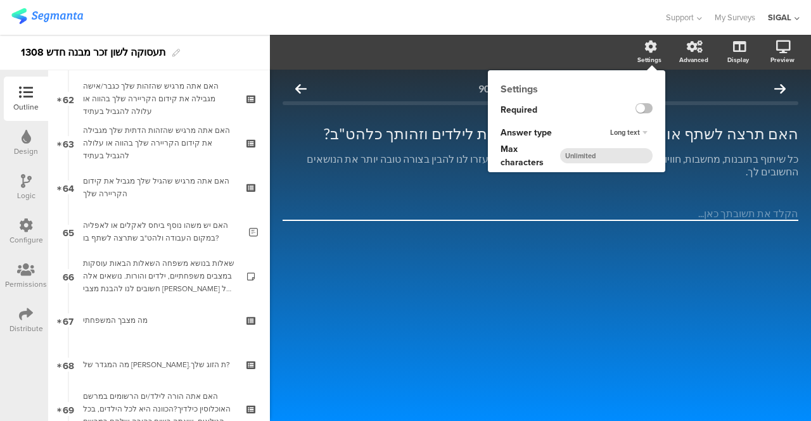
scroll to position [3312, 0]
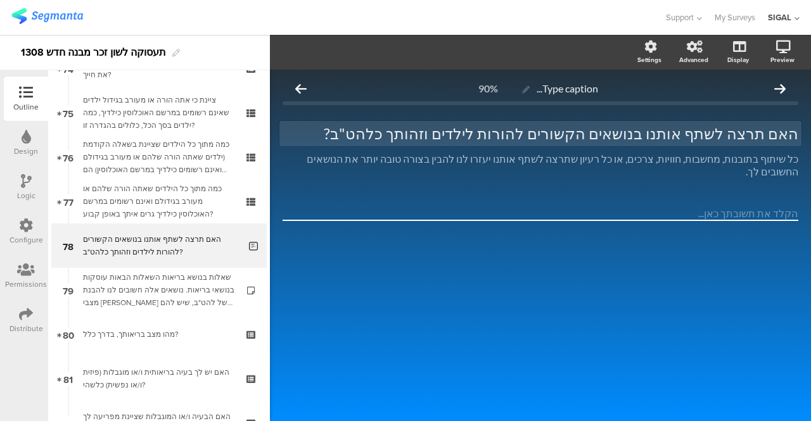
click at [669, 136] on div "האם תרצה לשתף אותנו בנושאים הקשורים להורות לילדים וזהותך כלהט"ב? האם תרצה לשתף …" at bounding box center [540, 133] width 522 height 25
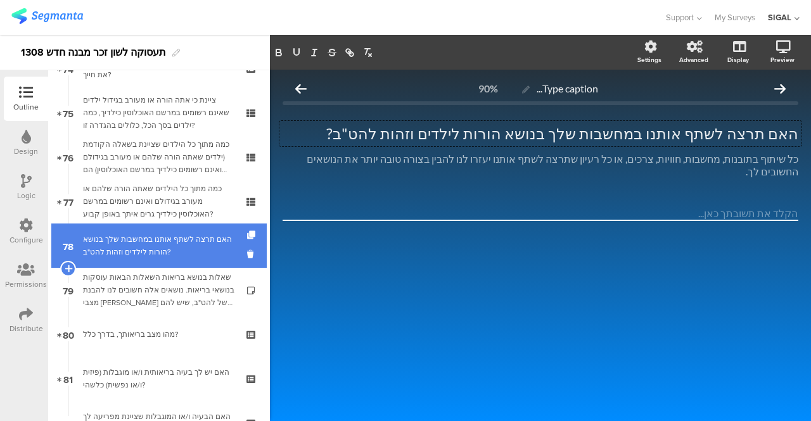
click at [131, 262] on link "78 האם תרצה לשתף אותנו במחשבות שלך בנושא הורות לילדים וזהות להט"ב?" at bounding box center [158, 246] width 215 height 44
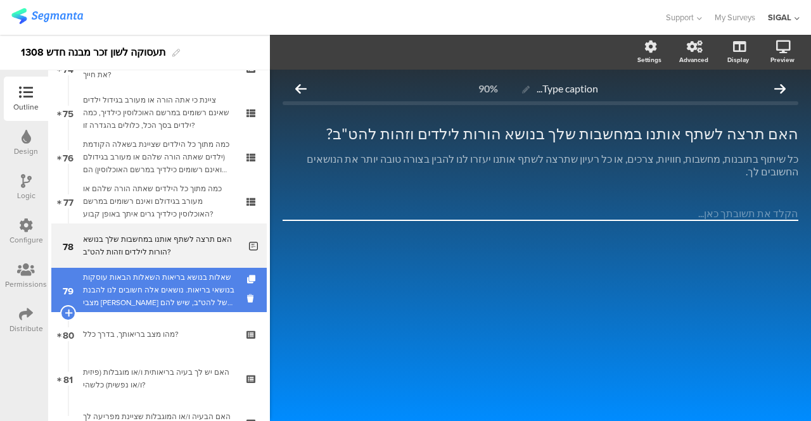
click at [125, 278] on div "שאלות בנושא בריאות השאלות הבאות עוסקות בנושאי בריאות. נושאים אלה חשובים לנו להב…" at bounding box center [158, 290] width 151 height 38
